Goal: Obtain resource: Download file/media

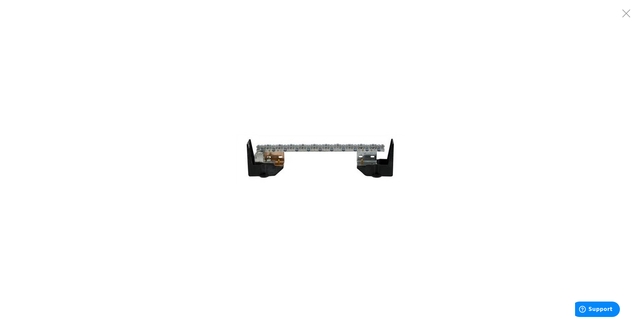
click at [364, 160] on img at bounding box center [319, 159] width 167 height 167
click at [258, 142] on img at bounding box center [319, 159] width 167 height 167
click at [379, 159] on img at bounding box center [319, 159] width 167 height 167
click at [380, 159] on img at bounding box center [319, 159] width 167 height 167
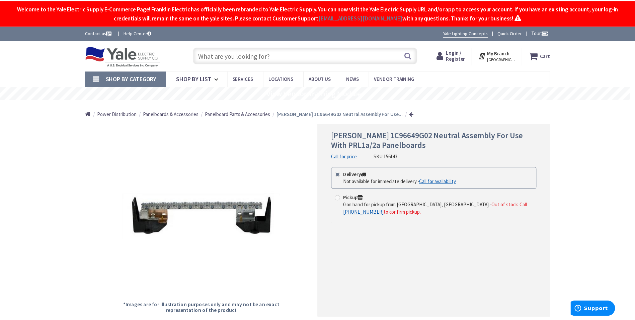
scroll to position [33, 0]
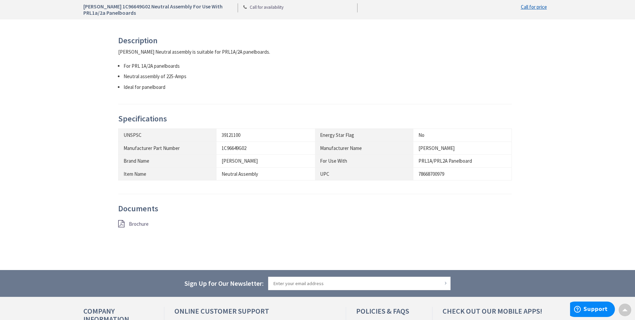
scroll to position [301, 0]
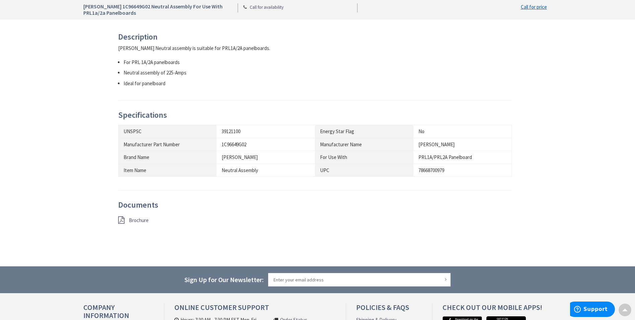
click at [138, 219] on span "Brochure" at bounding box center [139, 220] width 20 height 6
